Goal: Information Seeking & Learning: Check status

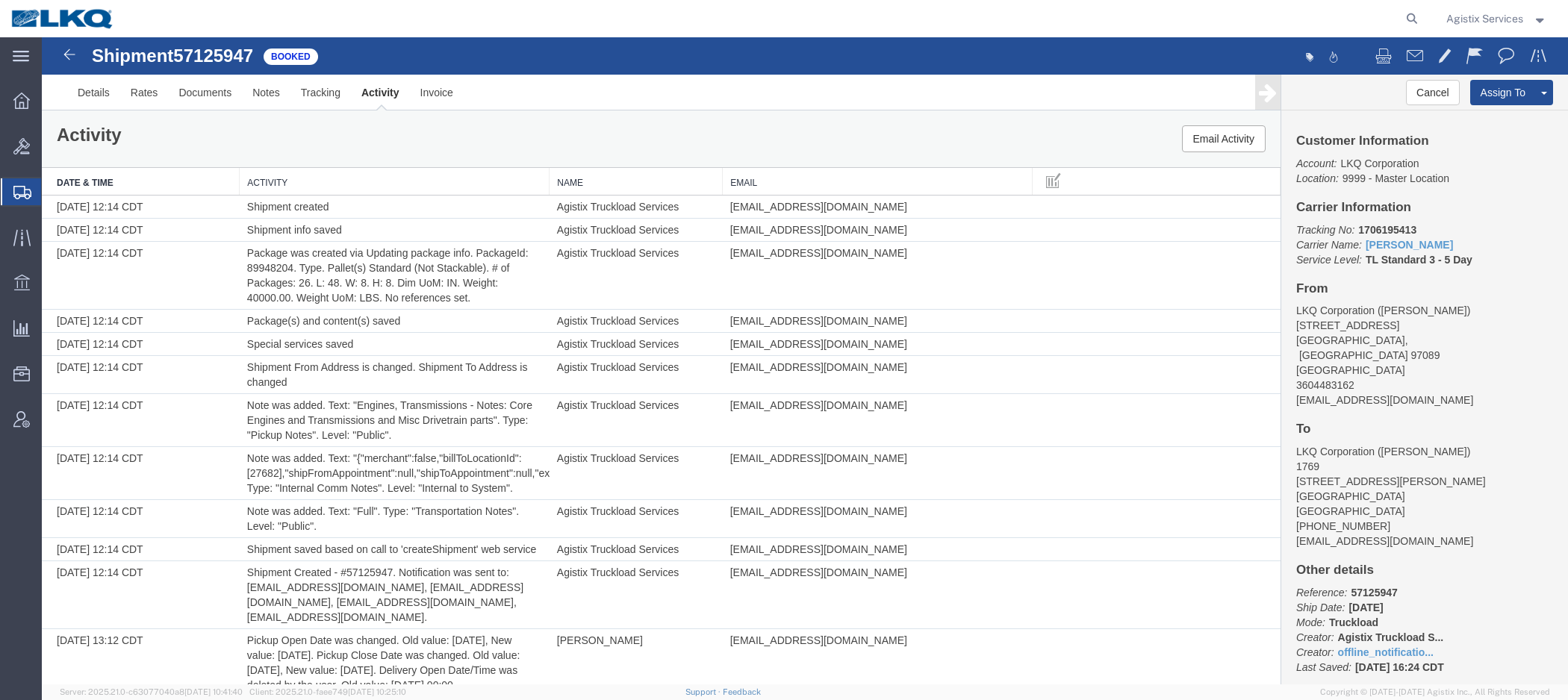
scroll to position [2553, 0]
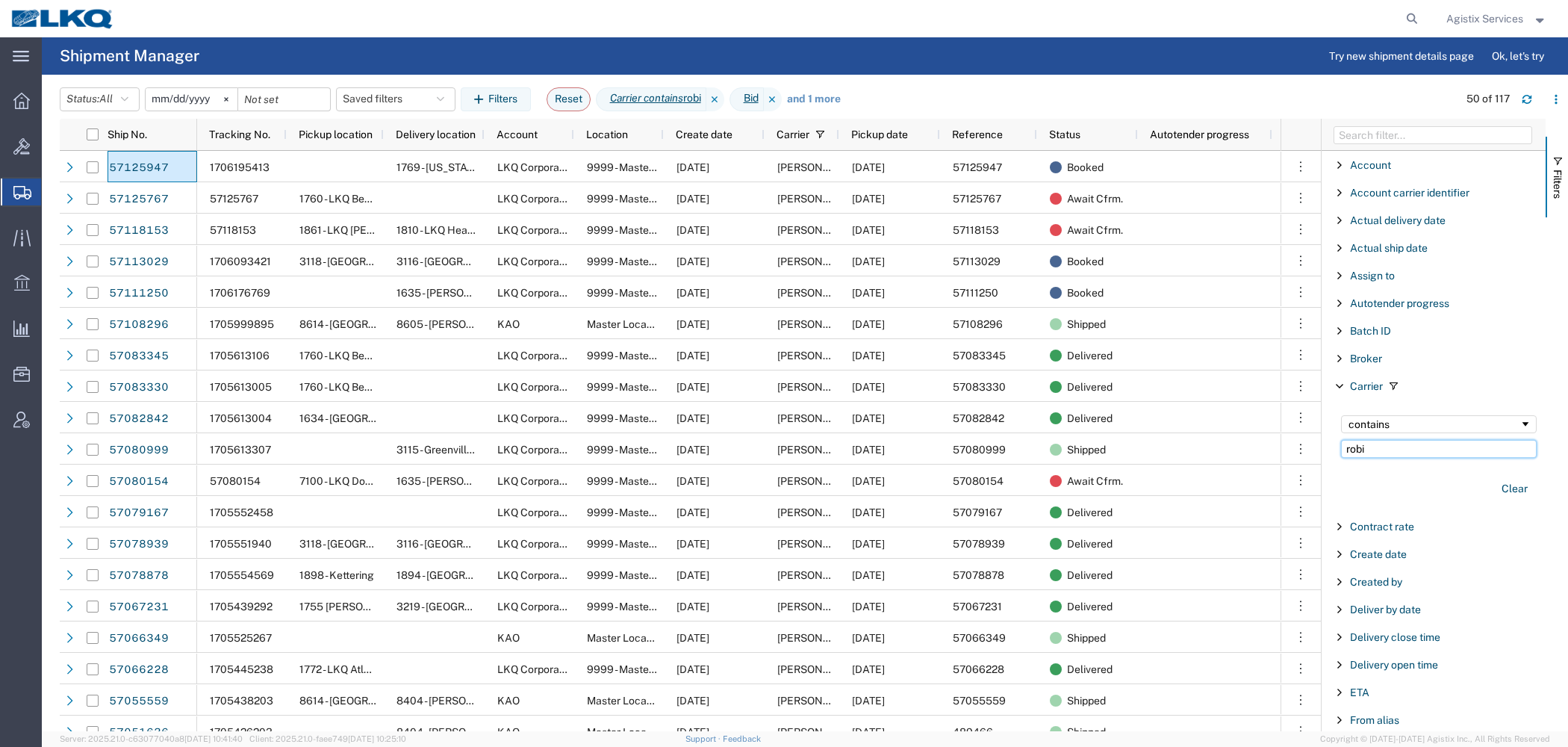
drag, startPoint x: 1368, startPoint y: 449, endPoint x: 1257, endPoint y: 425, distance: 113.6
click at [1341, 440] on input "robi" at bounding box center [1438, 449] width 195 height 18
paste input "RCG Logistics"
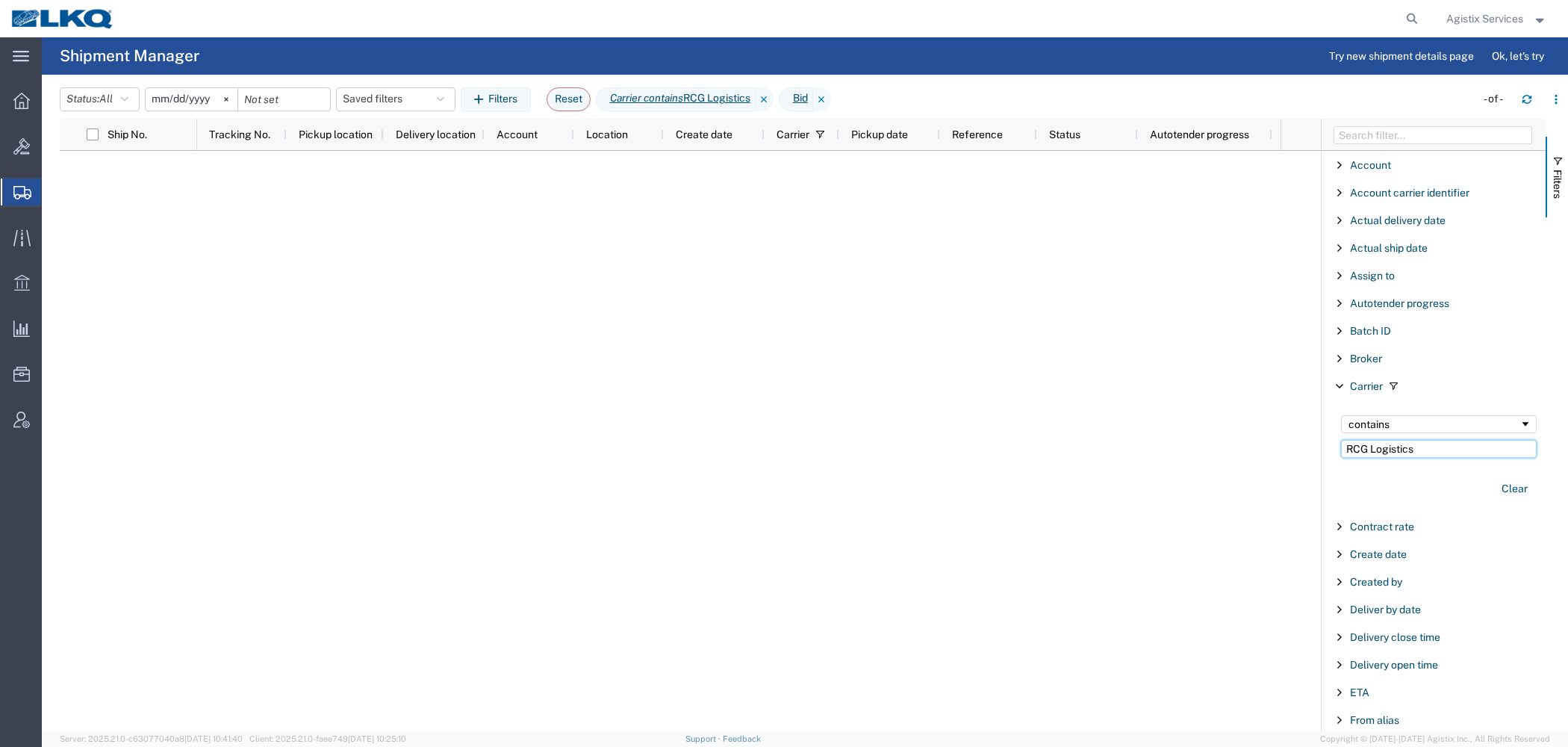
type input "RCG Logistics"
click at [162, 96] on input "2025-09-15" at bounding box center [191, 100] width 92 height 23
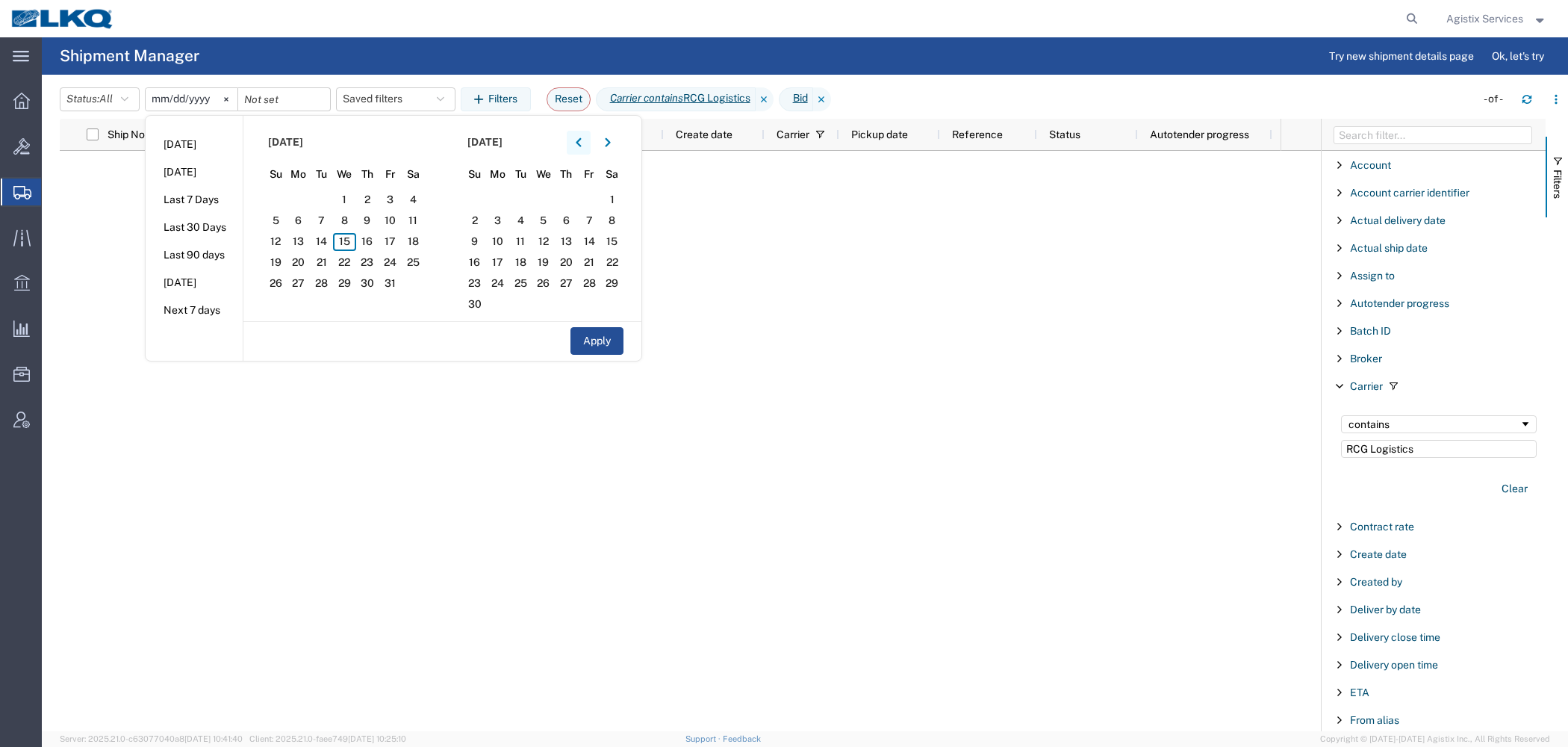
click at [581, 142] on icon "button" at bounding box center [578, 142] width 6 height 10
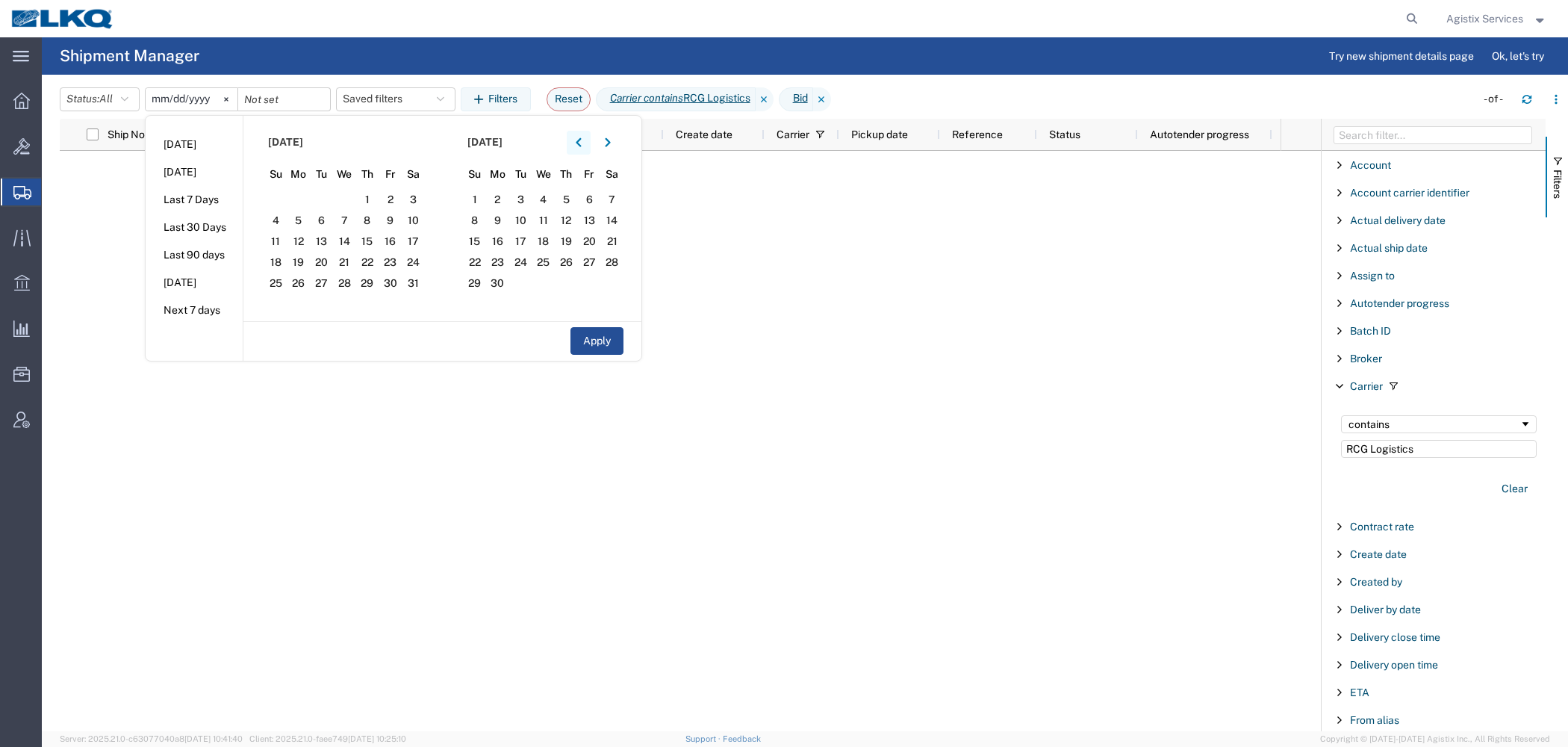
click at [581, 142] on icon "button" at bounding box center [578, 142] width 6 height 10
click at [420, 197] on span "1" at bounding box center [413, 200] width 23 height 18
click at [575, 347] on button "Apply" at bounding box center [597, 341] width 53 height 27
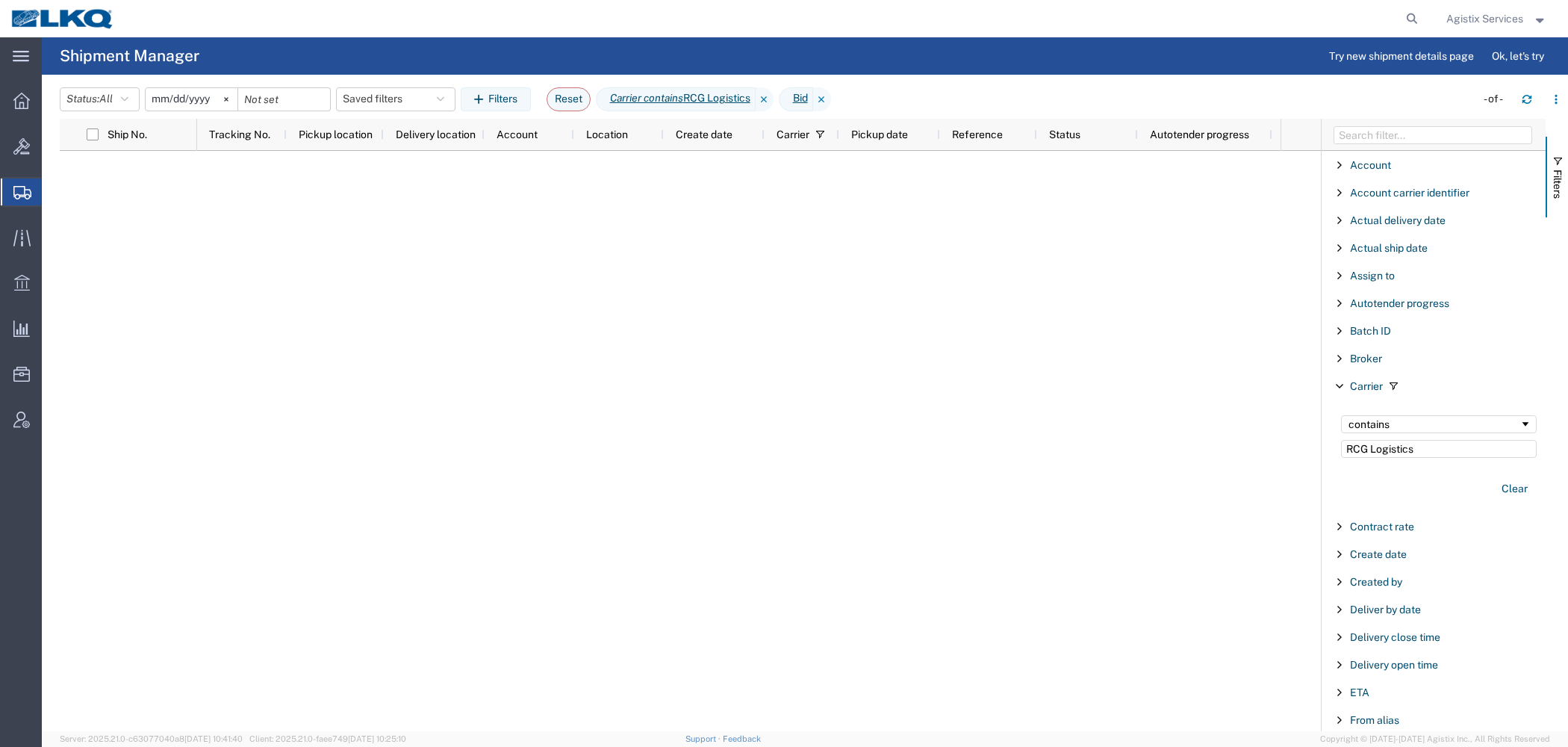
click at [174, 103] on input "2025-02-01" at bounding box center [191, 100] width 92 height 23
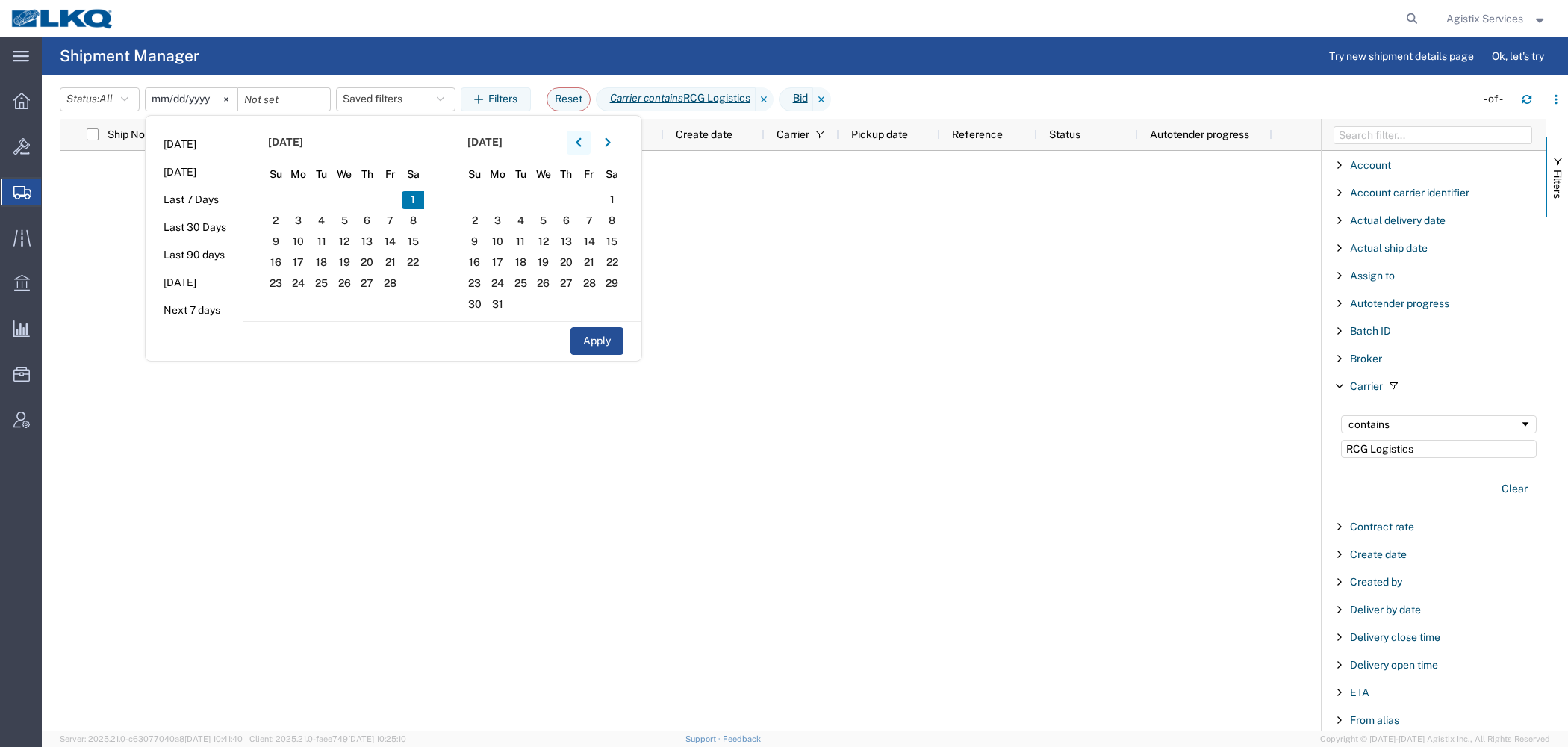
click at [581, 140] on icon "button" at bounding box center [578, 142] width 6 height 9
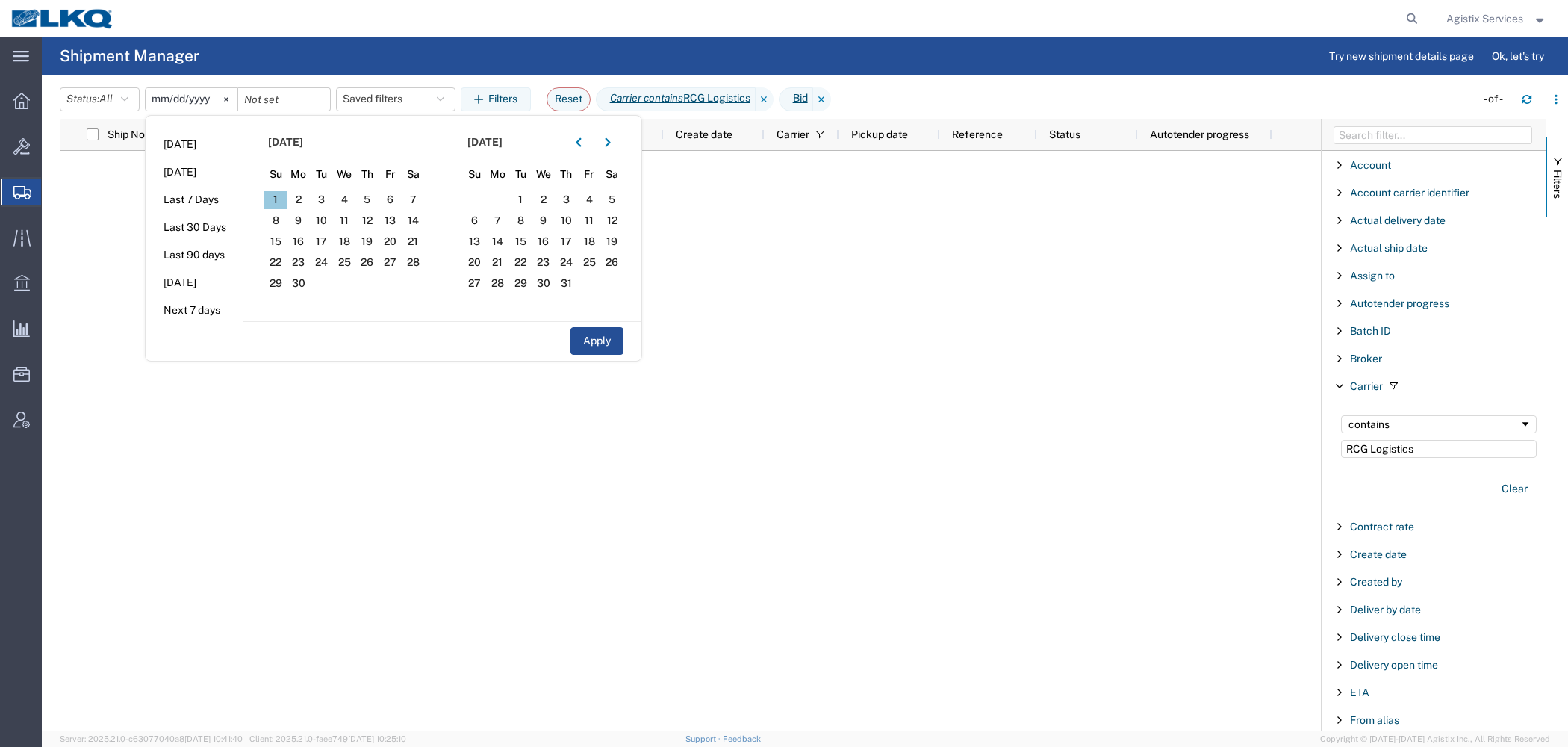
click at [278, 201] on span "1" at bounding box center [276, 200] width 23 height 18
click at [608, 135] on button "button" at bounding box center [608, 143] width 24 height 24
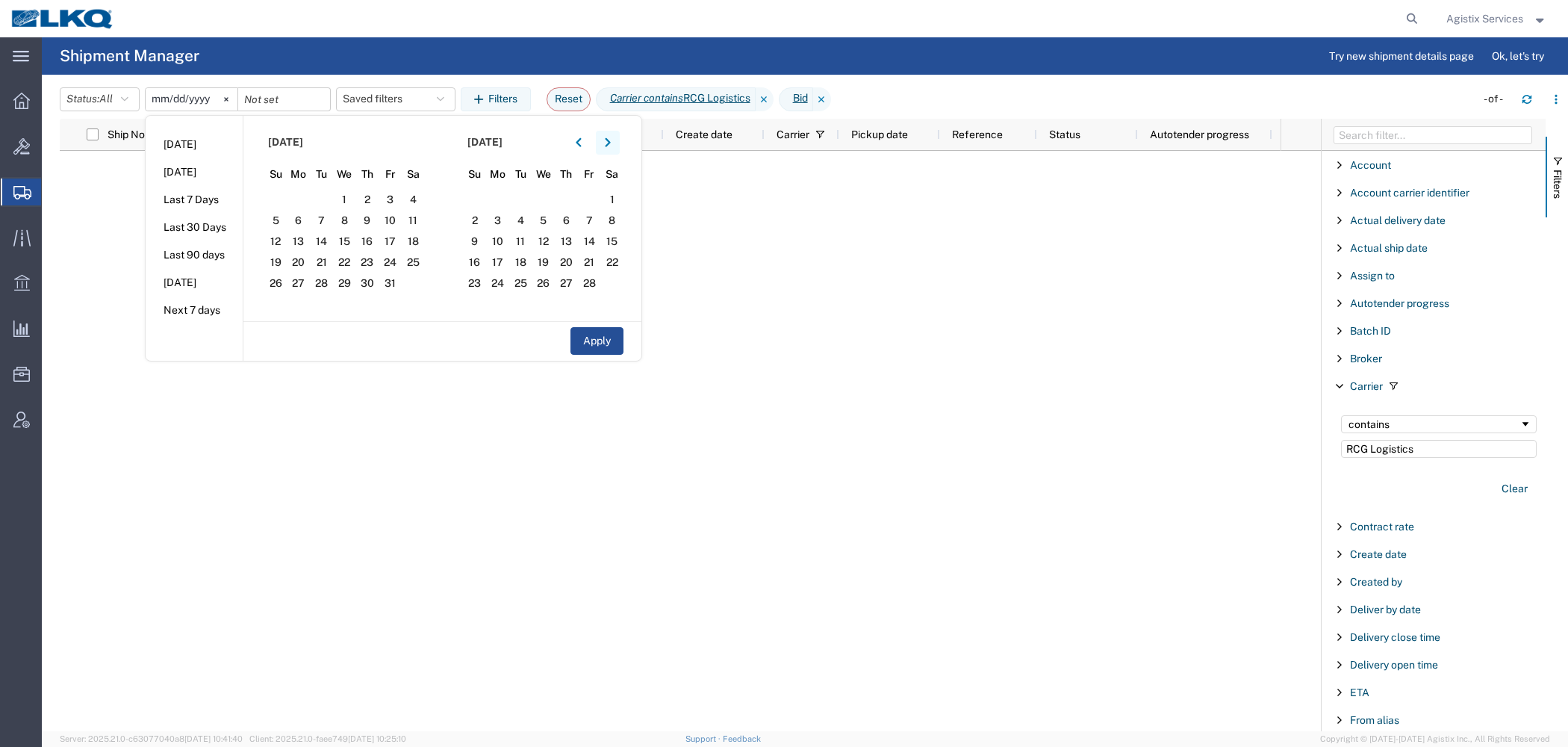
click at [608, 135] on button "button" at bounding box center [608, 143] width 24 height 24
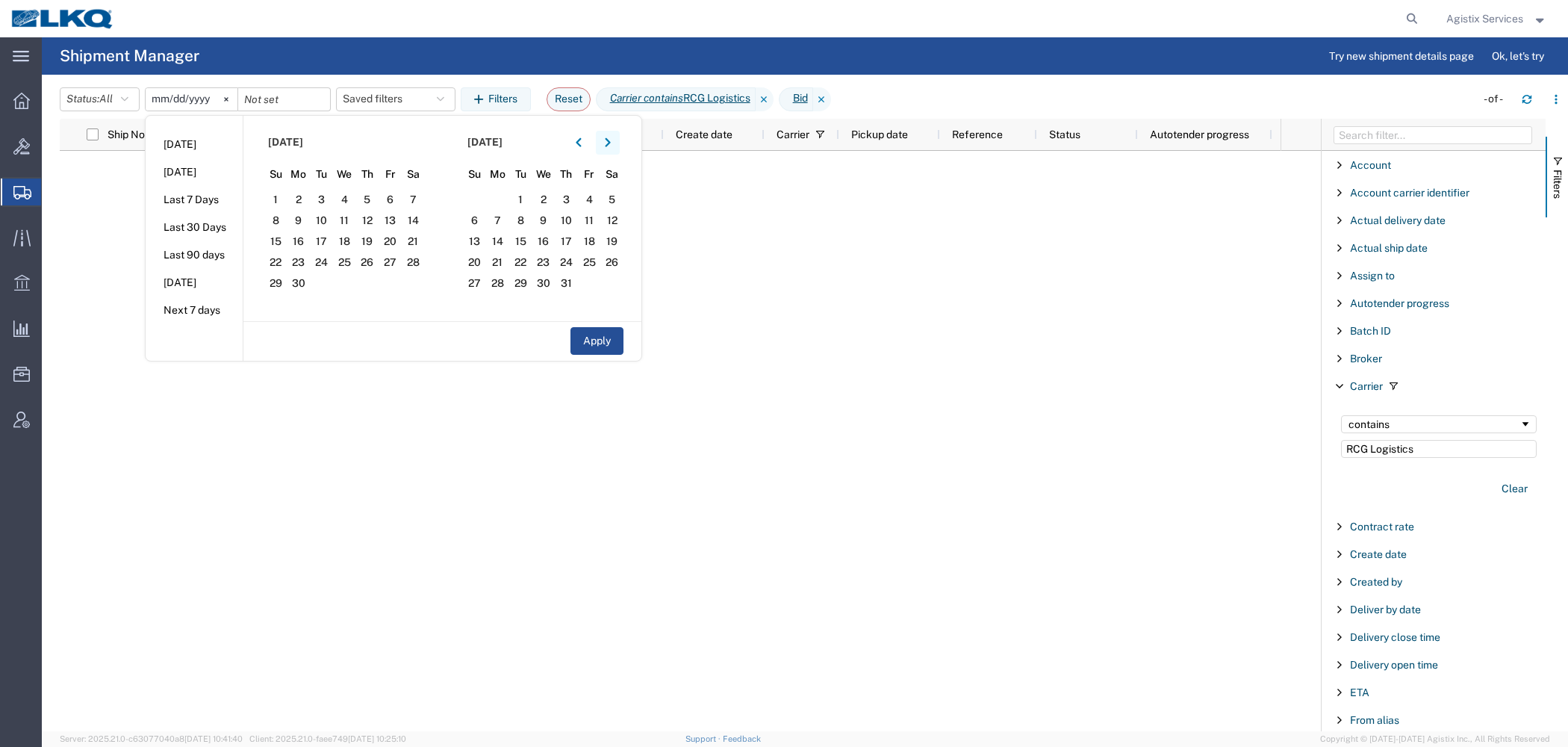
click at [608, 135] on button "button" at bounding box center [608, 143] width 24 height 24
click at [355, 241] on span "15" at bounding box center [344, 242] width 23 height 18
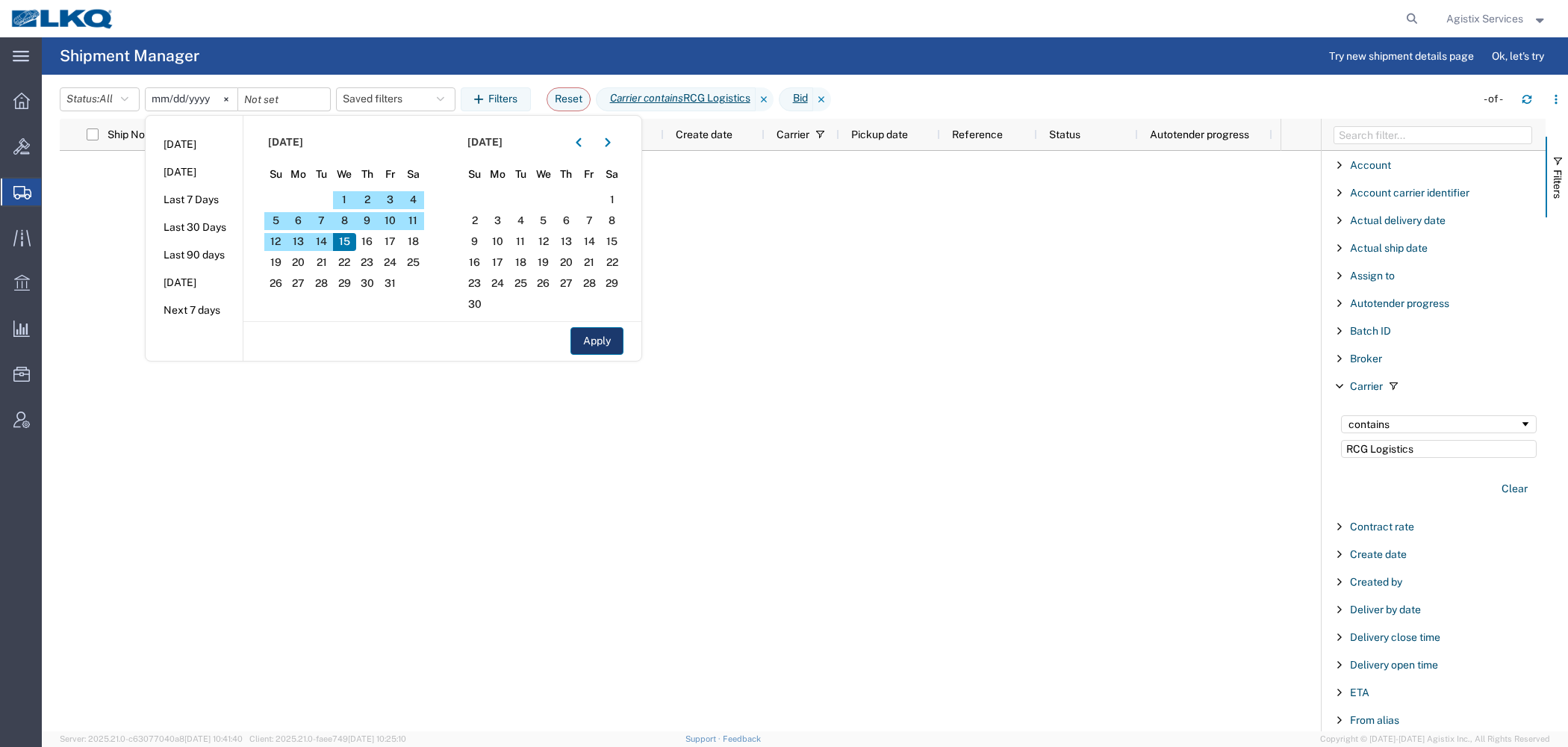
click at [592, 348] on button "Apply" at bounding box center [597, 341] width 53 height 27
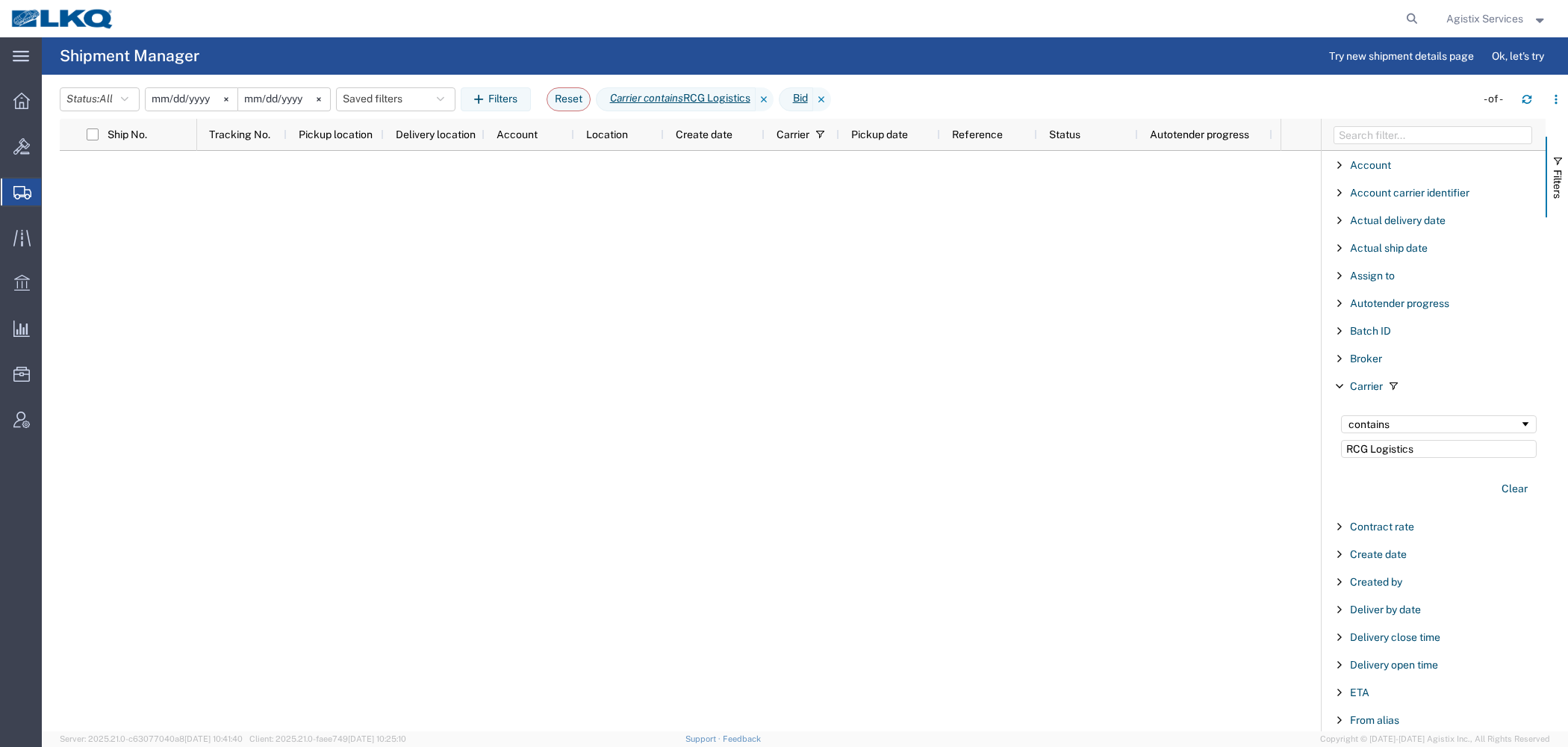
type input "2024-09-01"
type input "2025-10-15"
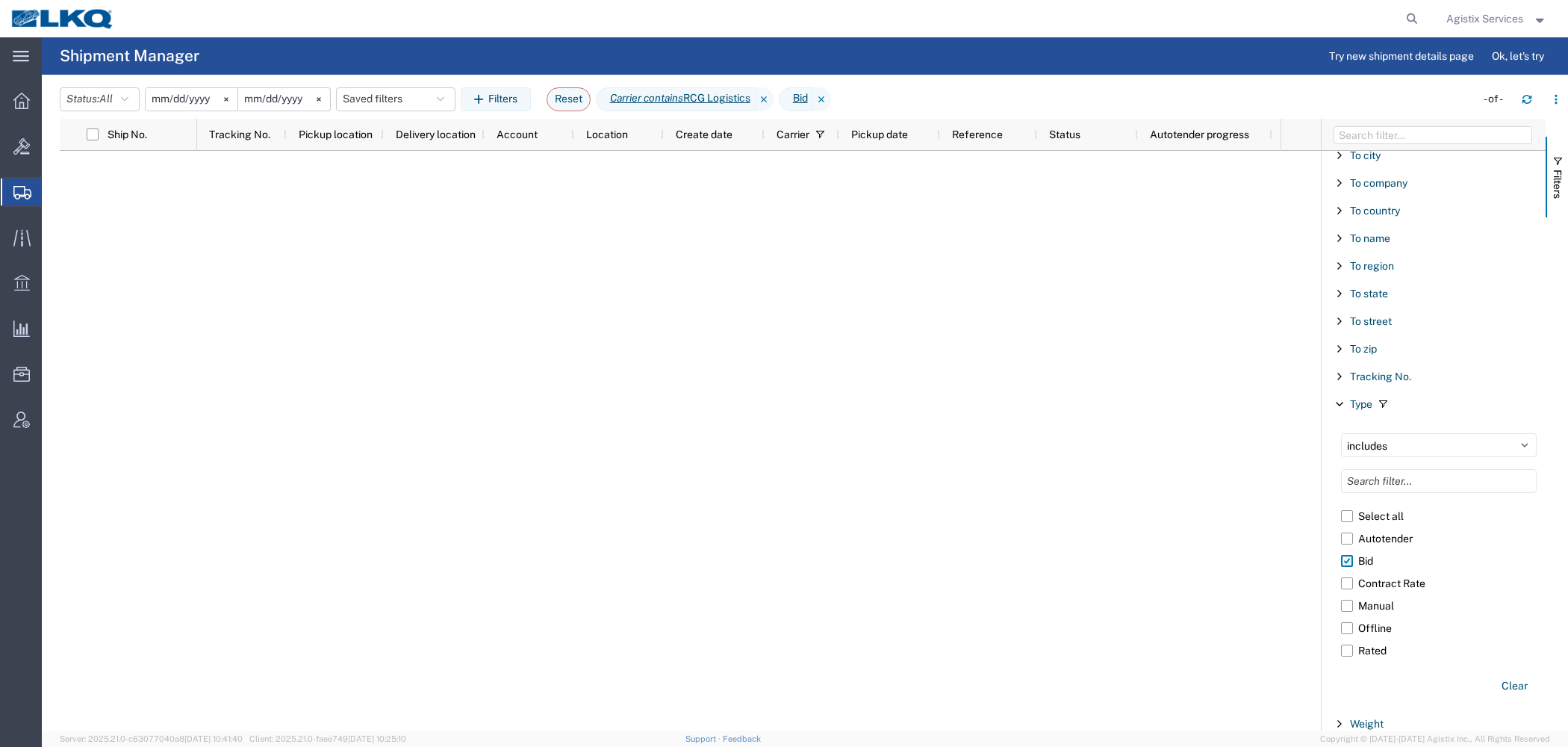
click at [1352, 550] on label "Bid" at bounding box center [1438, 561] width 195 height 23
click at [0, 0] on input "Bid" at bounding box center [0, 0] width 0 height 0
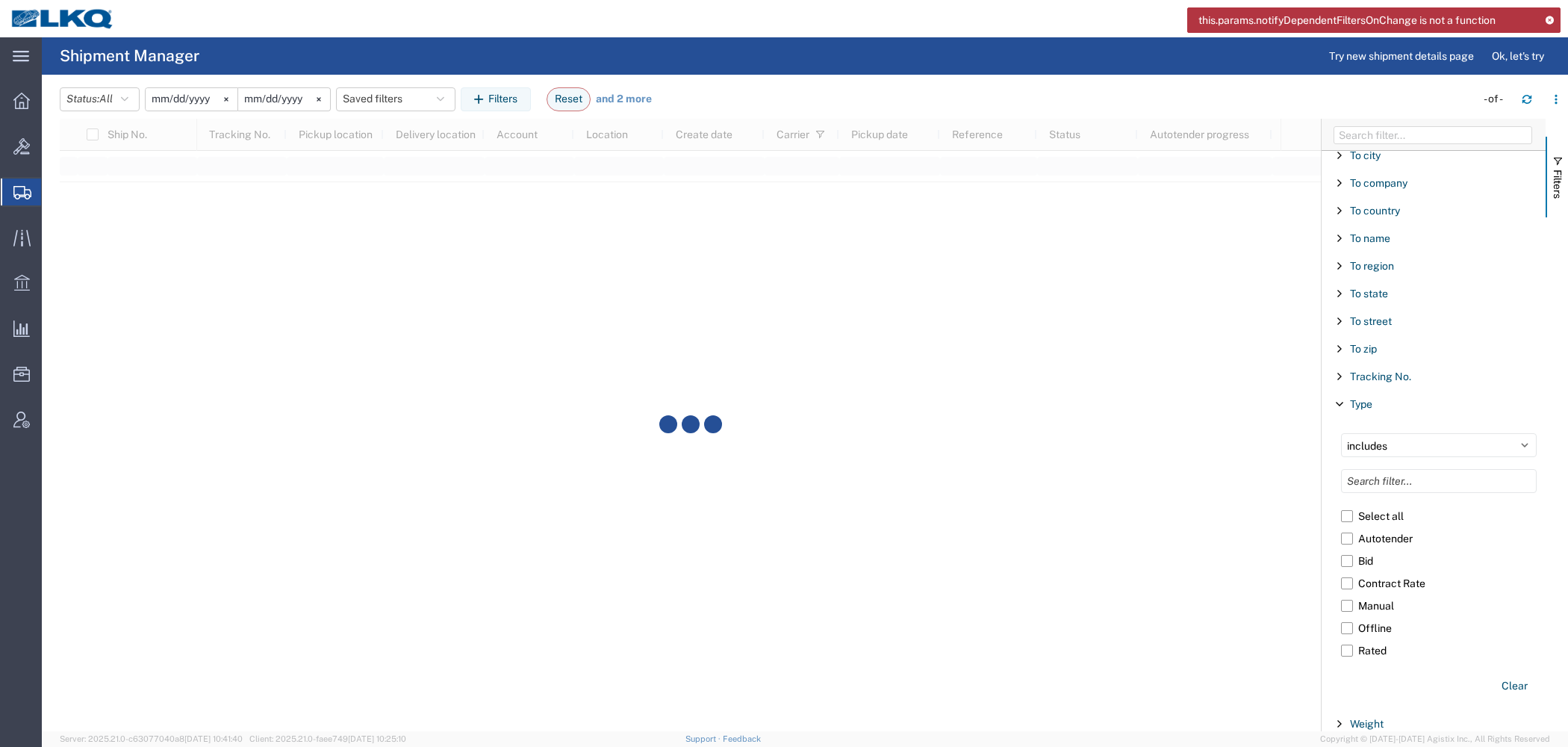
click at [1553, 23] on icon at bounding box center [1549, 20] width 10 height 8
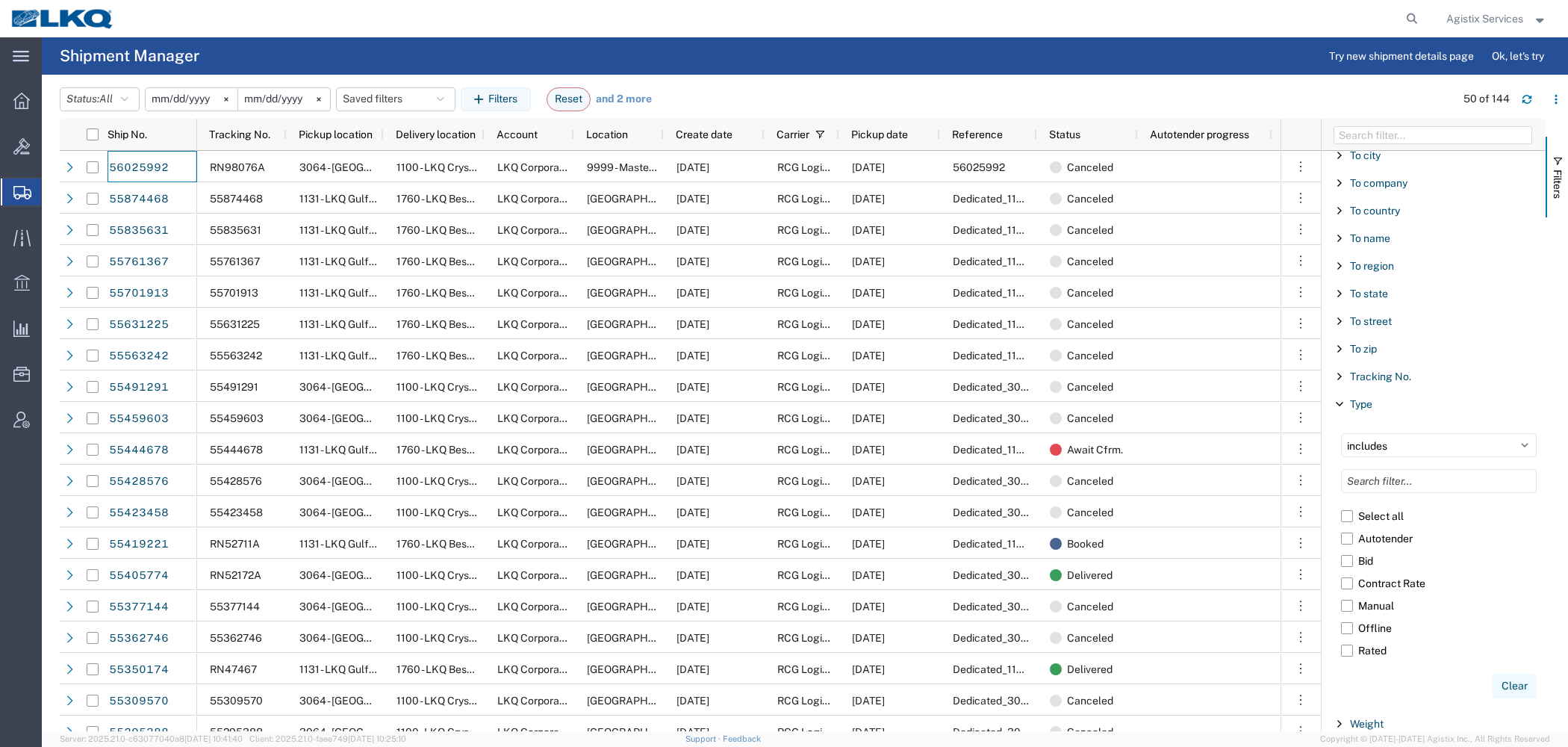
click at [1514, 677] on button "Clear" at bounding box center [1514, 686] width 44 height 25
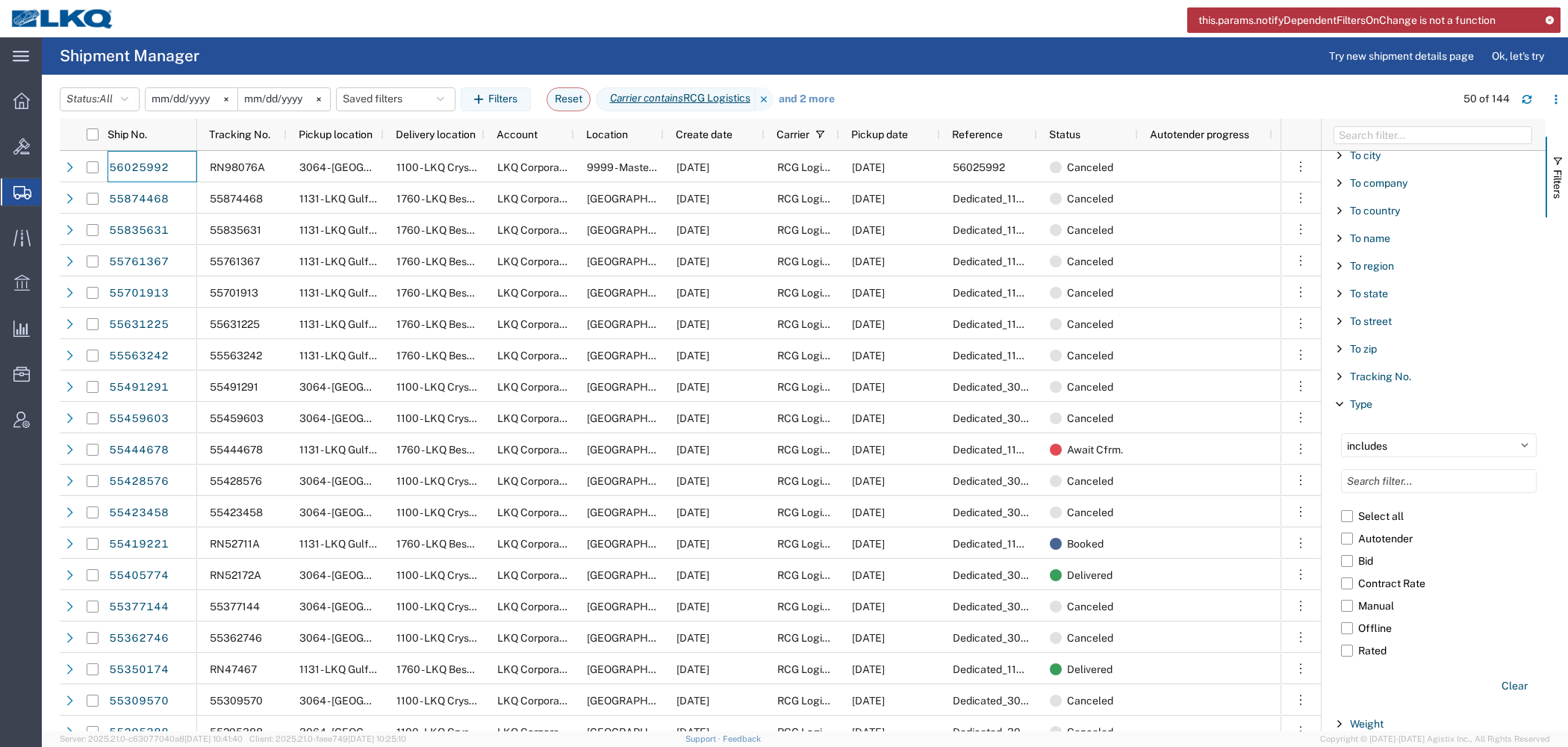
click at [813, 98] on link "and 2 more" at bounding box center [807, 99] width 56 height 15
click at [822, 96] on link "collapse" at bounding box center [800, 99] width 43 height 15
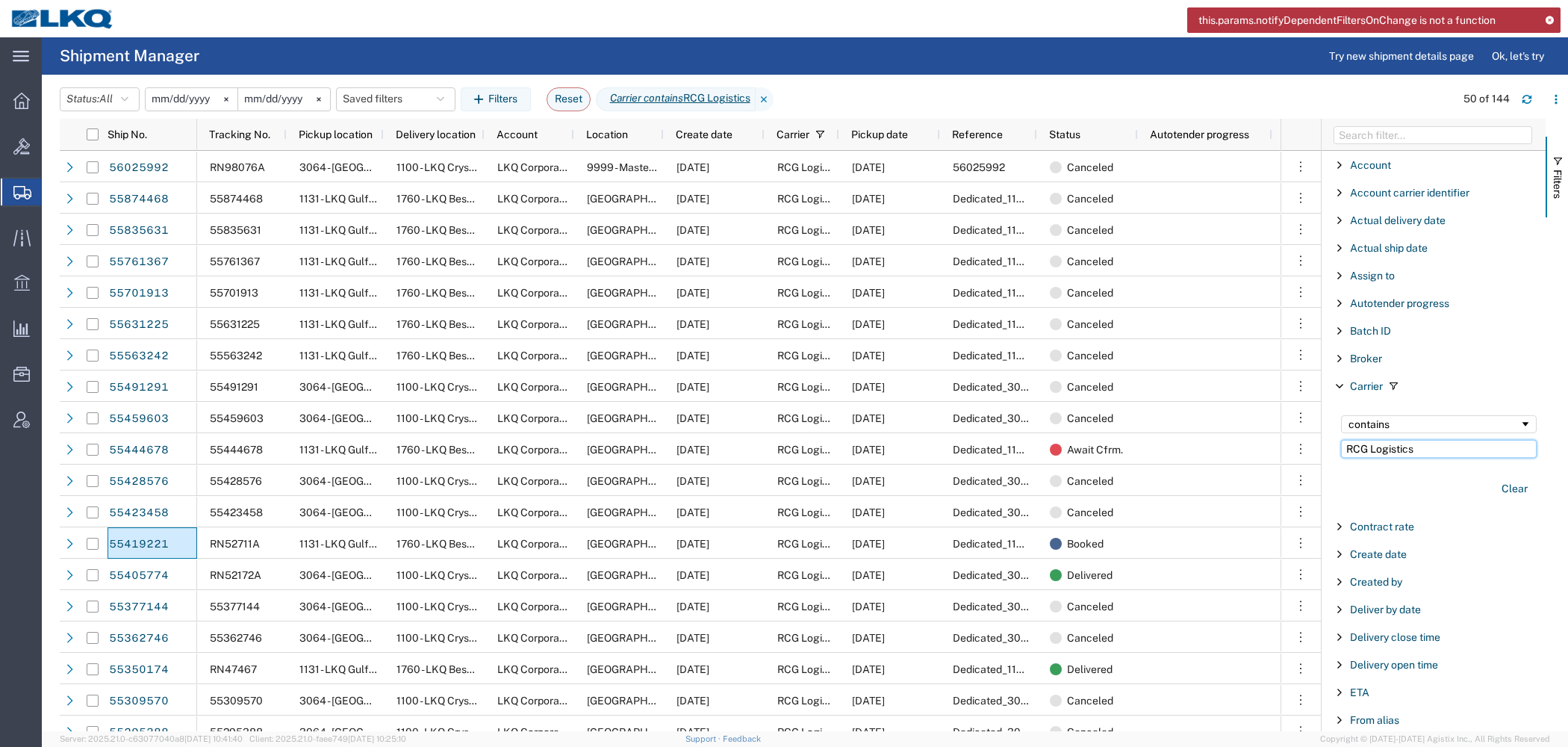
drag, startPoint x: 1417, startPoint y: 448, endPoint x: 1157, endPoint y: 413, distance: 262.3
click at [1341, 440] on input "RCG Logistics" at bounding box center [1438, 449] width 195 height 18
paste input "Transplace"
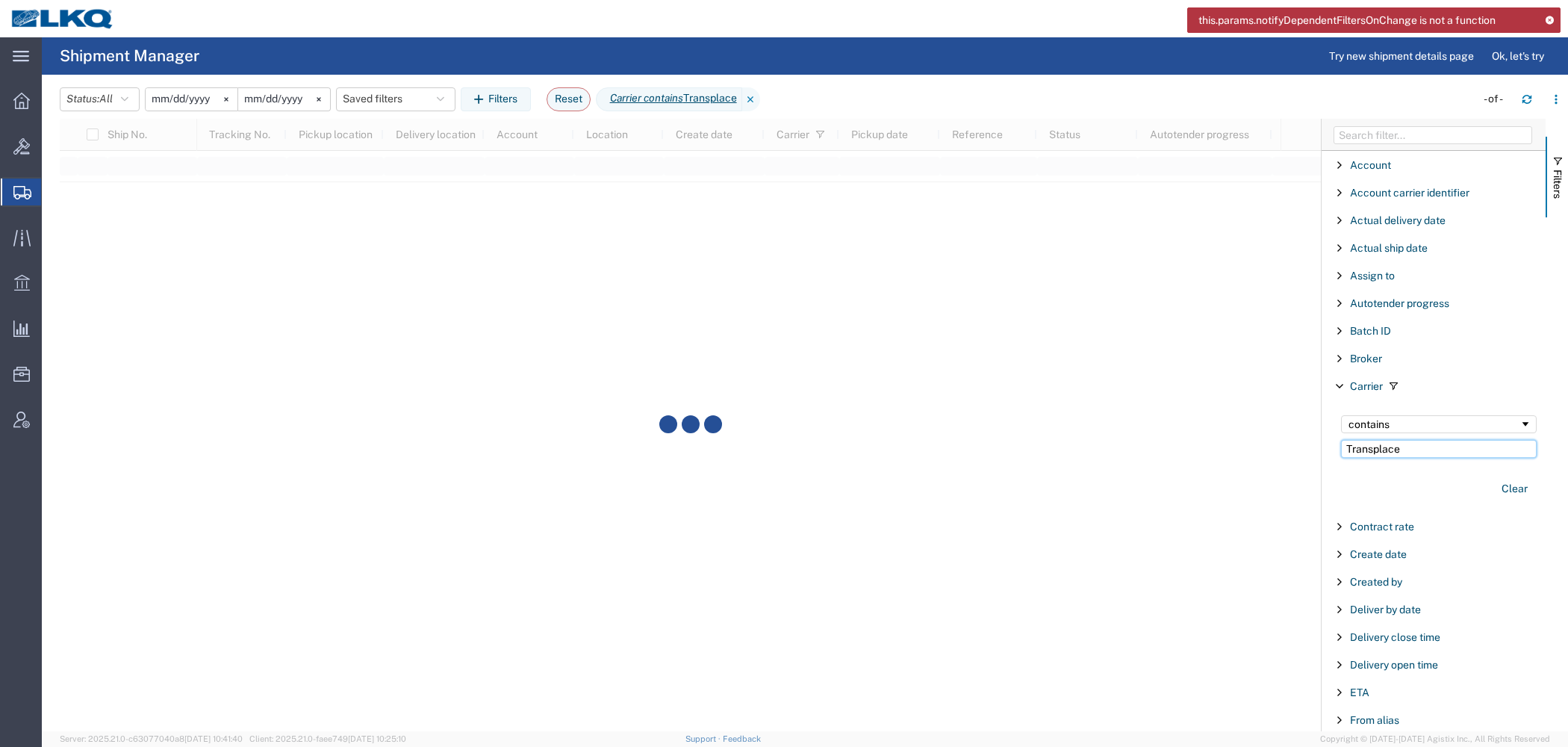
type input "Transplace"
click at [1550, 16] on icon at bounding box center [1549, 20] width 10 height 8
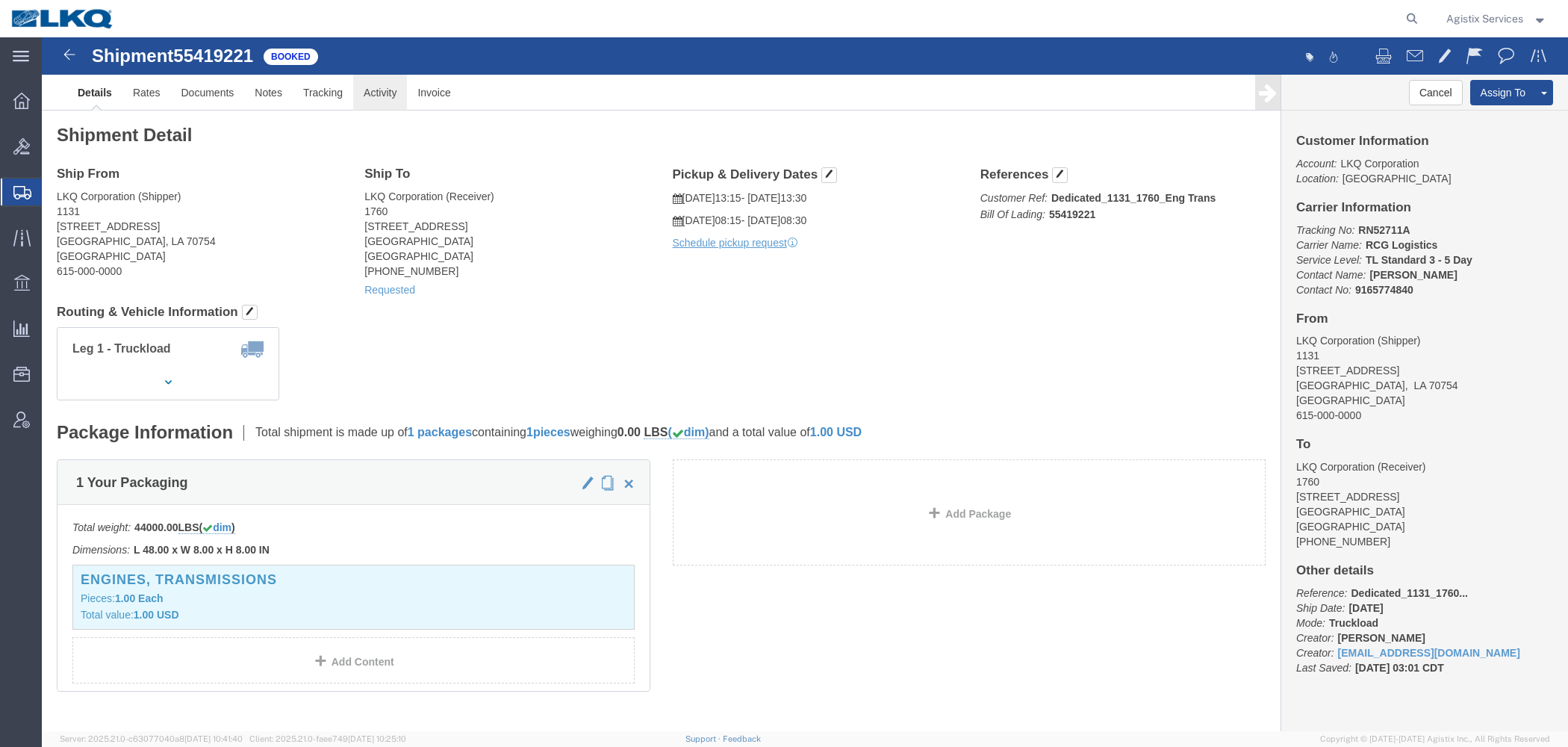
click link "Activity"
click div
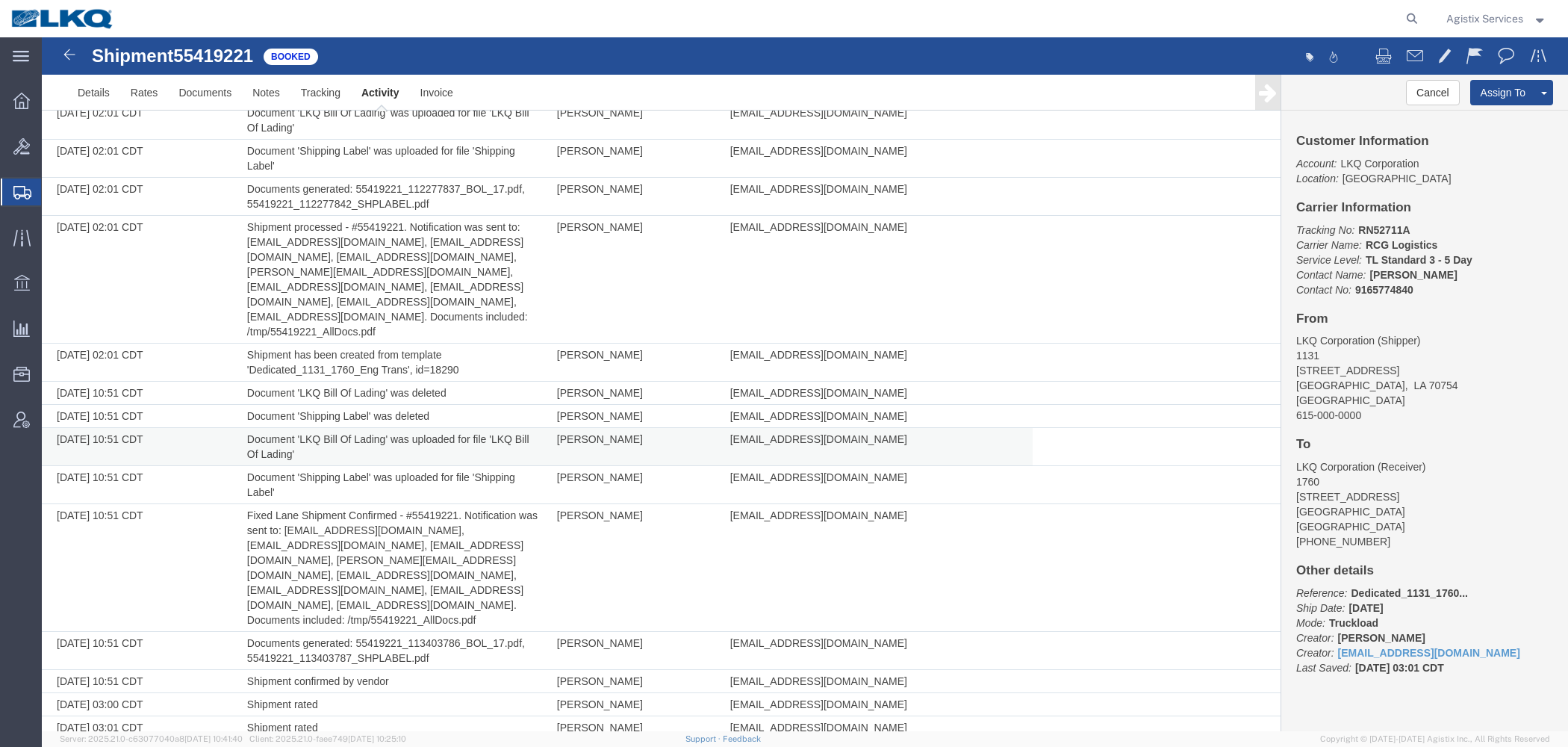
scroll to position [425, 0]
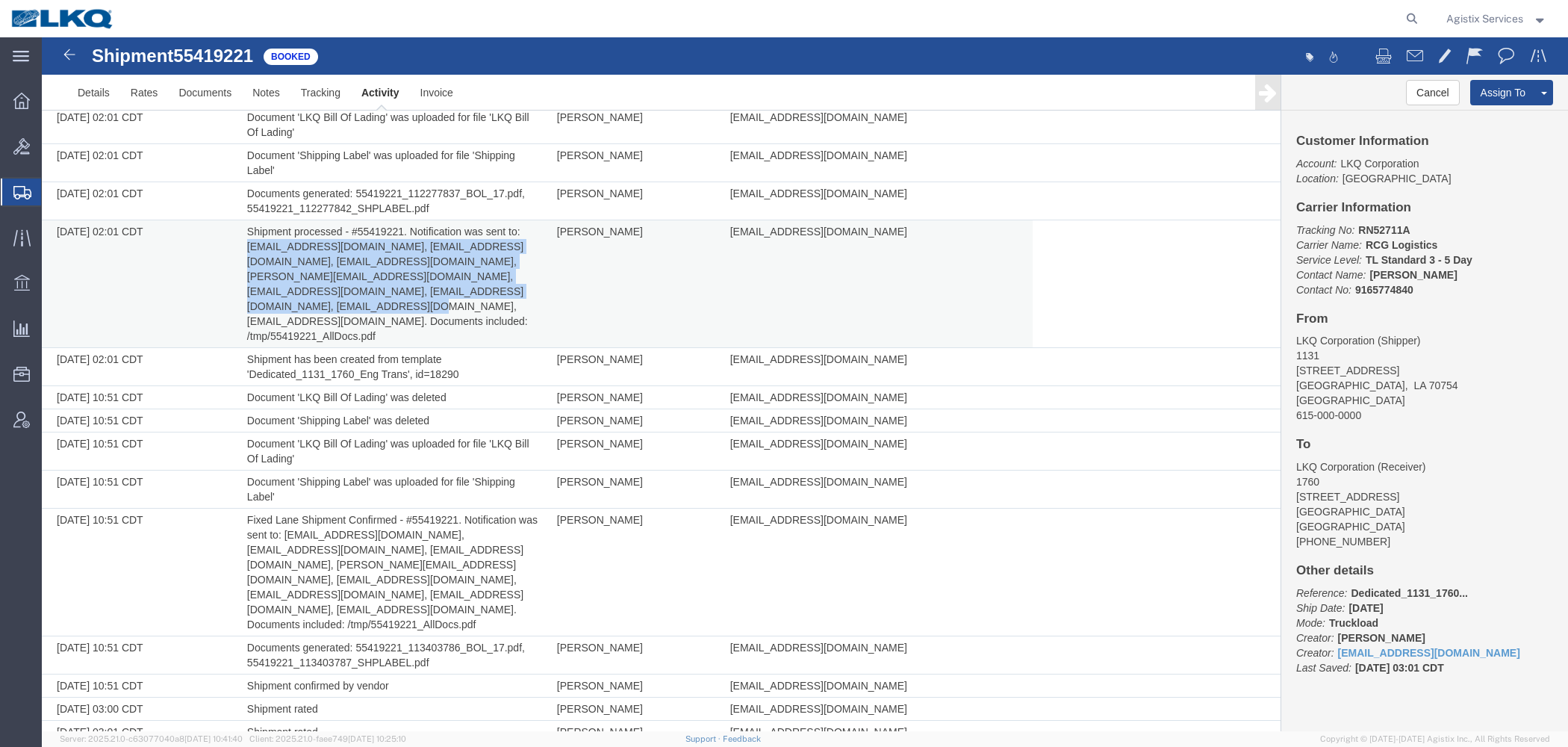
drag, startPoint x: 248, startPoint y: 244, endPoint x: 510, endPoint y: 284, distance: 265.0
click at [510, 284] on td "Shipment processed - #55419221. Notification was sent to: [EMAIL_ADDRESS][DOMAI…" at bounding box center [394, 284] width 309 height 128
copy td "[EMAIL_ADDRESS][DOMAIN_NAME], [EMAIL_ADDRESS][DOMAIN_NAME], [EMAIL_ADDRESS][DOM…"
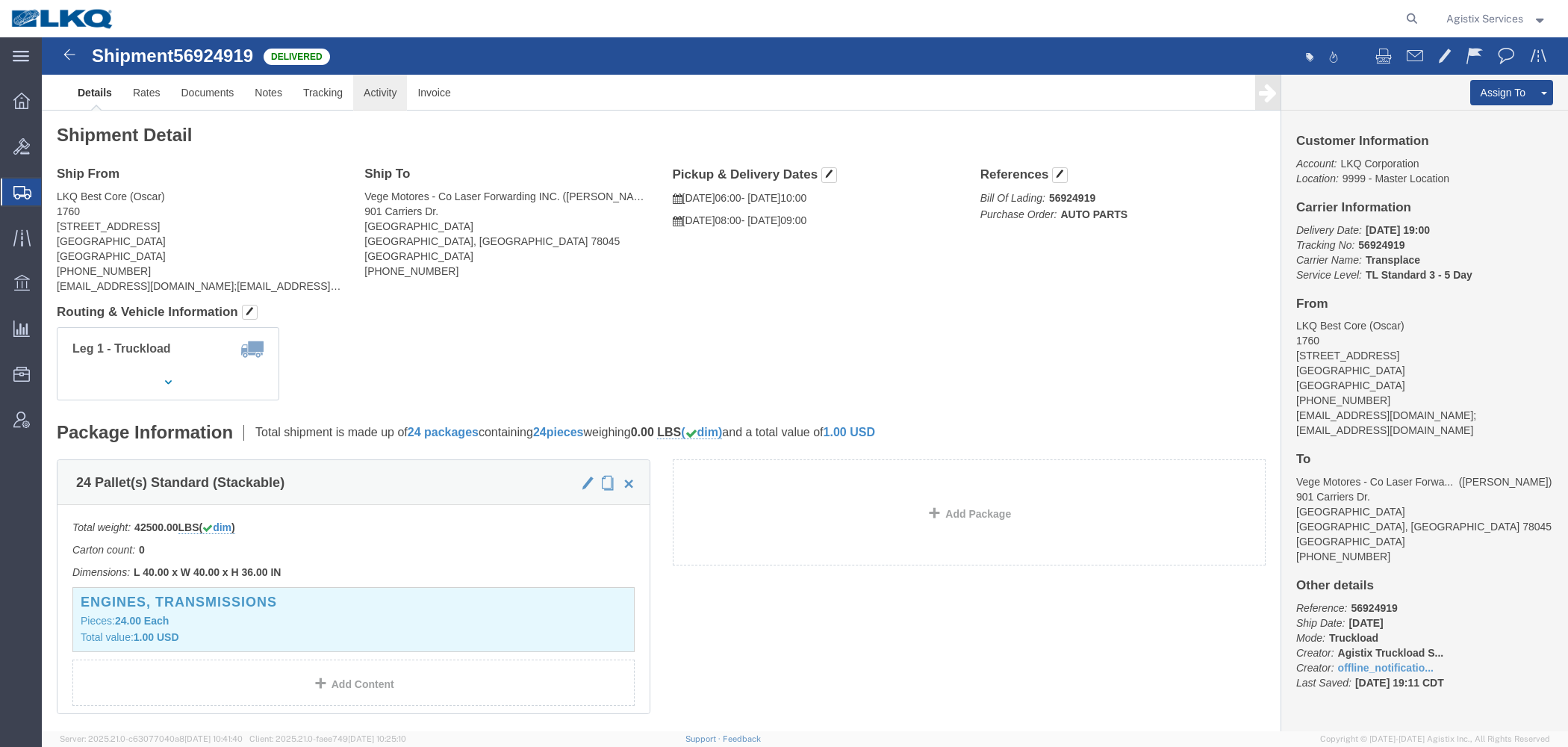
click link "Activity"
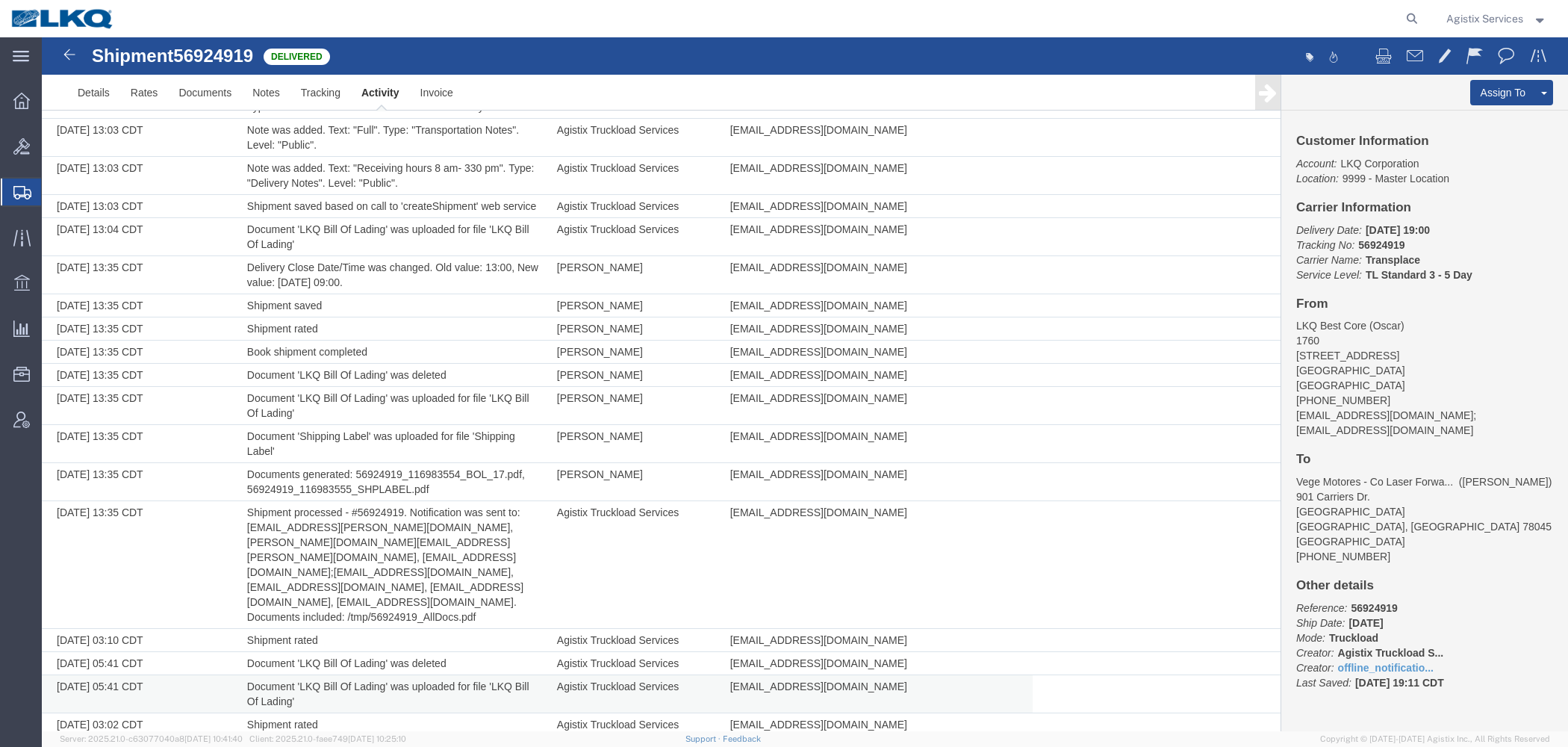
scroll to position [510, 0]
